Goal: Communication & Community: Answer question/provide support

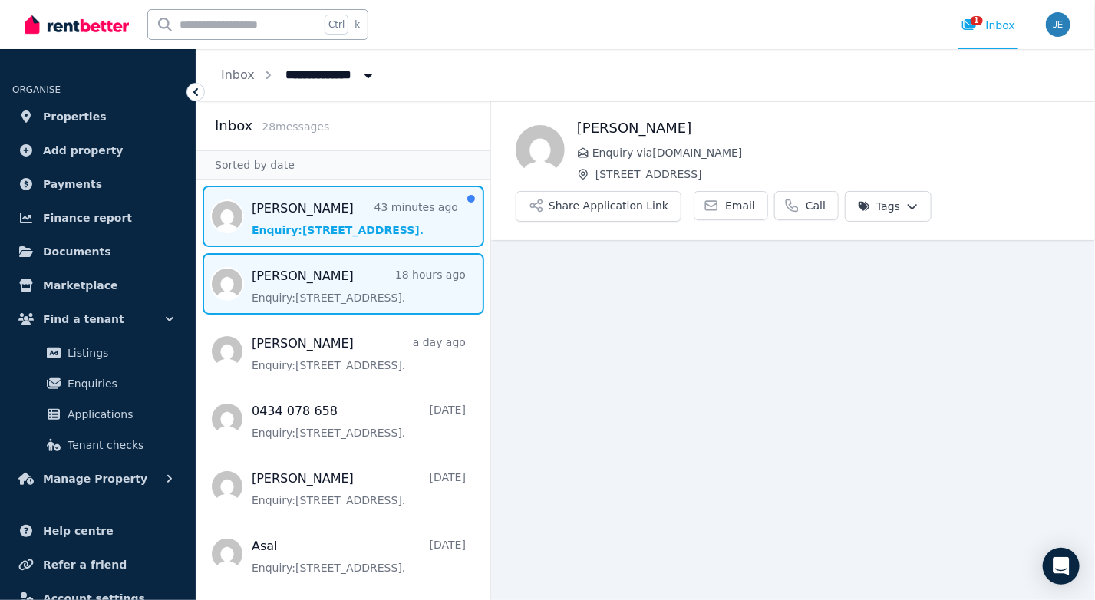
click at [339, 220] on span "Message list" at bounding box center [343, 216] width 294 height 61
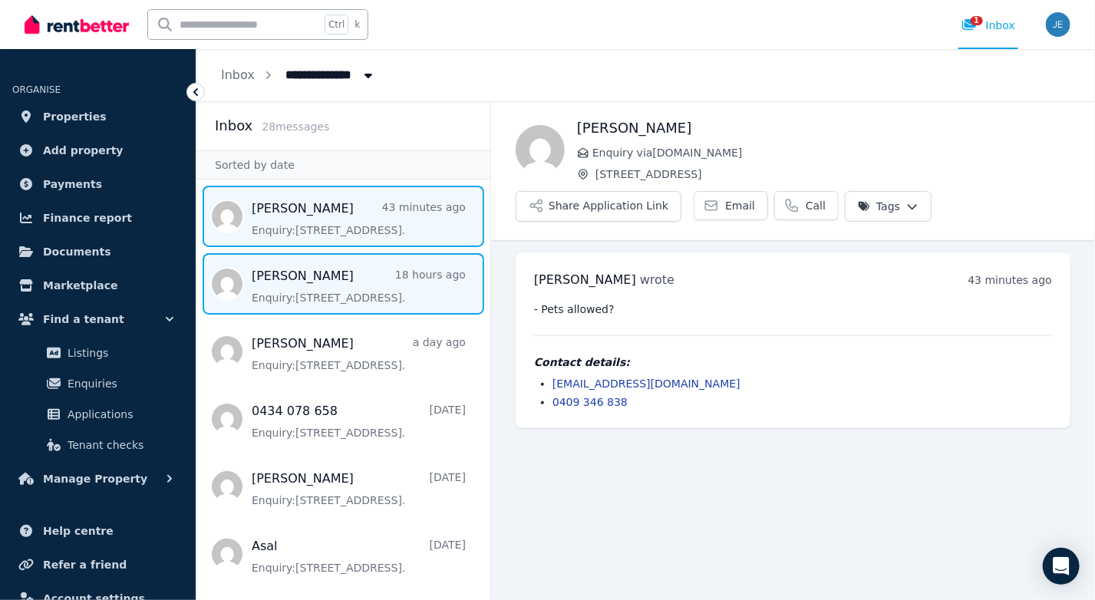
click at [338, 272] on span "Message list" at bounding box center [343, 283] width 294 height 61
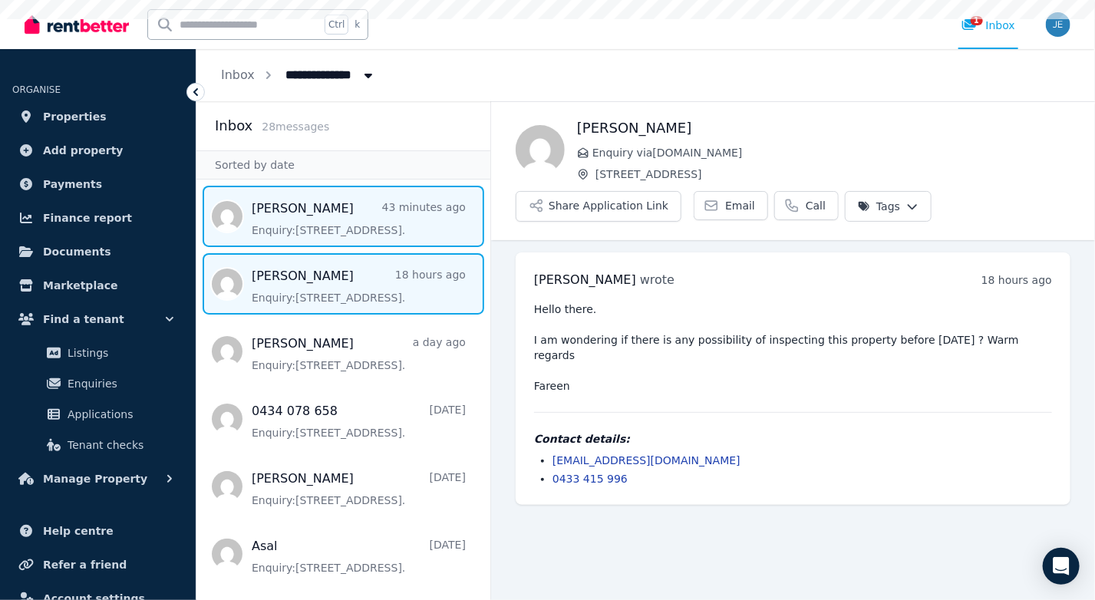
click at [348, 200] on span "Message list" at bounding box center [343, 216] width 294 height 61
